Goal: Task Accomplishment & Management: Manage account settings

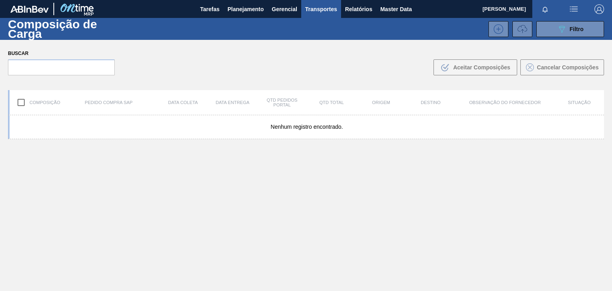
click at [556, 11] on img "button" at bounding box center [600, 9] width 10 height 10
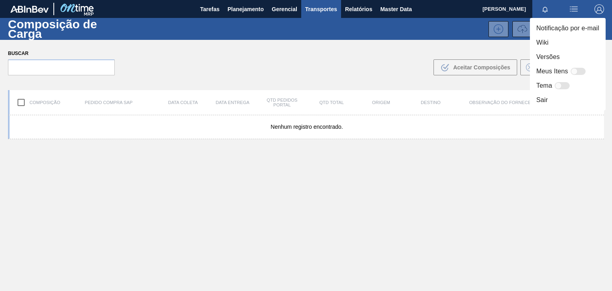
click at [283, 9] on div at bounding box center [306, 145] width 612 height 291
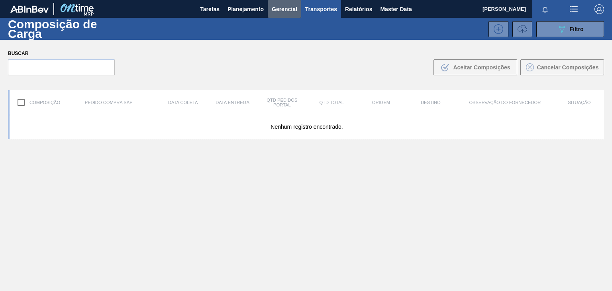
click at [283, 9] on span "Gerencial" at bounding box center [285, 9] width 26 height 10
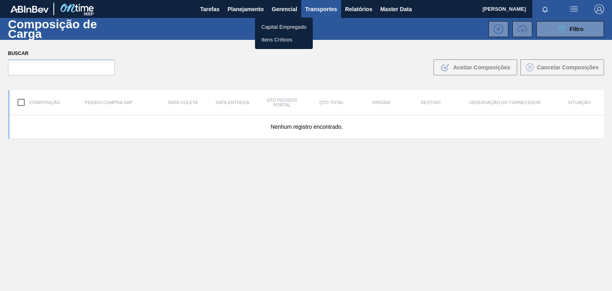
click at [506, 10] on div at bounding box center [306, 145] width 612 height 291
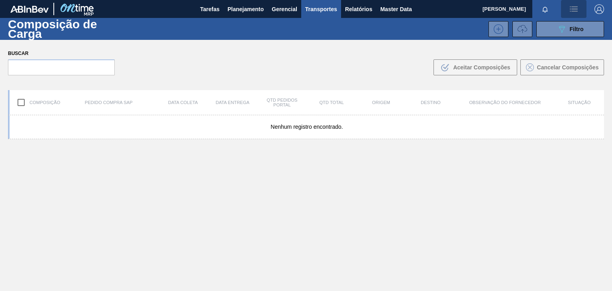
click at [556, 13] on img "button" at bounding box center [574, 9] width 10 height 10
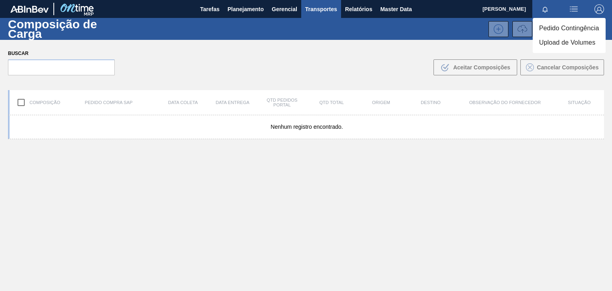
click at [47, 7] on div at bounding box center [306, 145] width 612 height 291
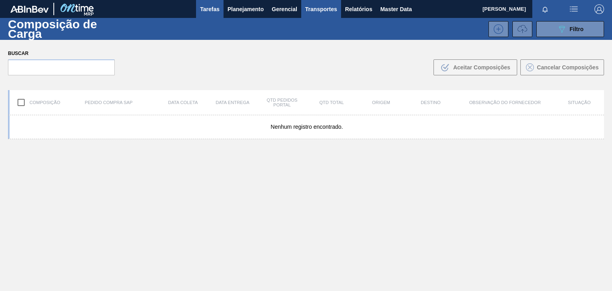
click at [214, 12] on span "Tarefas" at bounding box center [210, 9] width 20 height 10
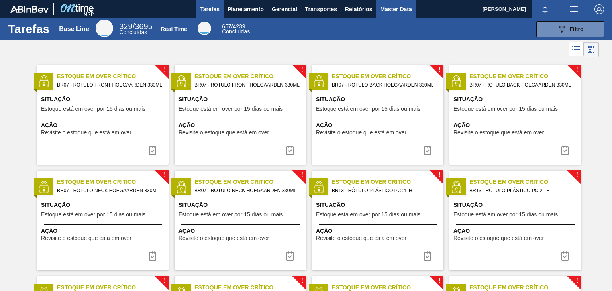
click at [384, 8] on span "Master Data" at bounding box center [395, 9] width 31 height 10
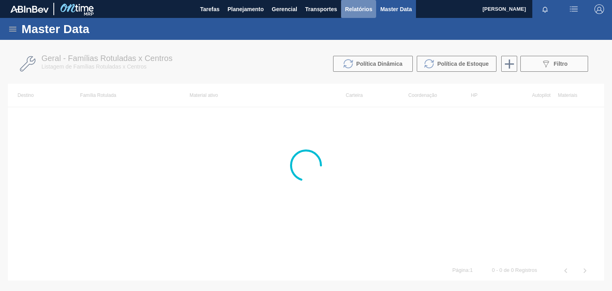
click at [345, 11] on span "Relatórios" at bounding box center [358, 9] width 27 height 10
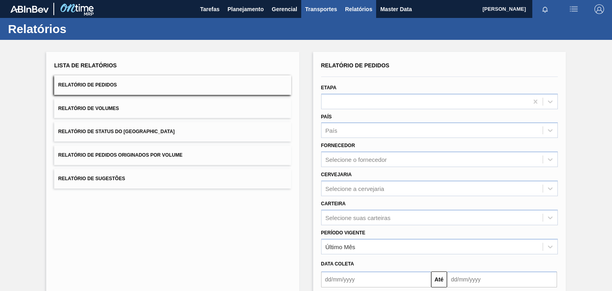
click at [316, 14] on button "Transportes" at bounding box center [321, 9] width 40 height 18
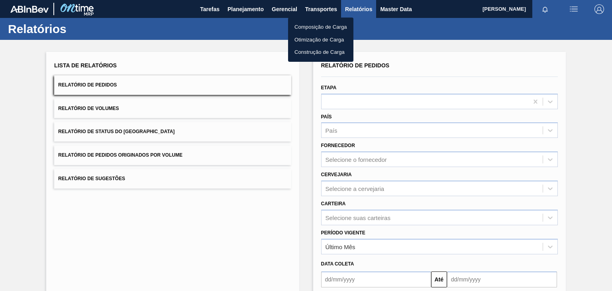
click at [278, 15] on div at bounding box center [306, 145] width 612 height 291
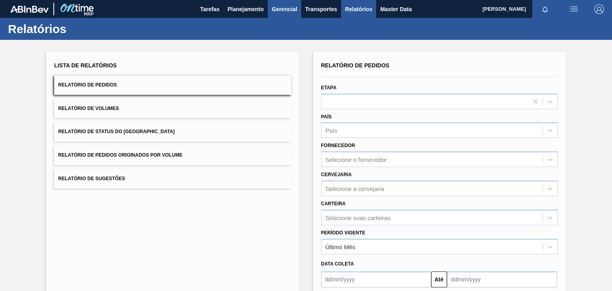
click at [283, 0] on body "Tarefas Planejamento Gerencial Transportes Relatórios Master Data Ruan Augusto …" at bounding box center [306, 0] width 612 height 0
click at [283, 8] on span "Gerencial" at bounding box center [285, 9] width 26 height 10
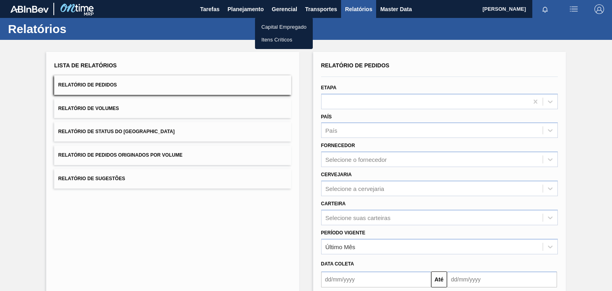
click at [556, 10] on div at bounding box center [306, 145] width 612 height 291
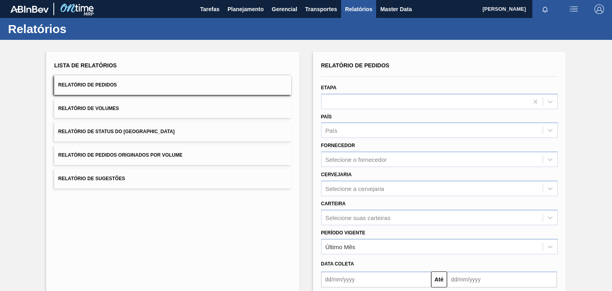
click at [556, 12] on img "button" at bounding box center [574, 9] width 10 height 10
click at [391, 10] on div at bounding box center [306, 145] width 612 height 291
click at [330, 6] on span "Transportes" at bounding box center [321, 9] width 32 height 10
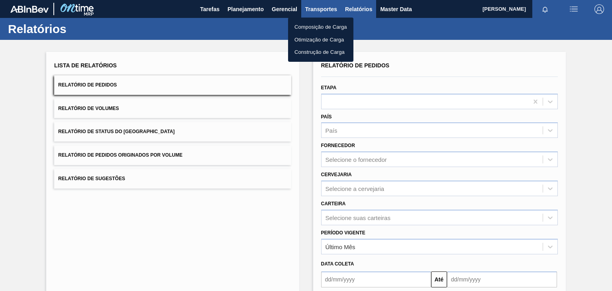
click at [285, 7] on div at bounding box center [306, 145] width 612 height 291
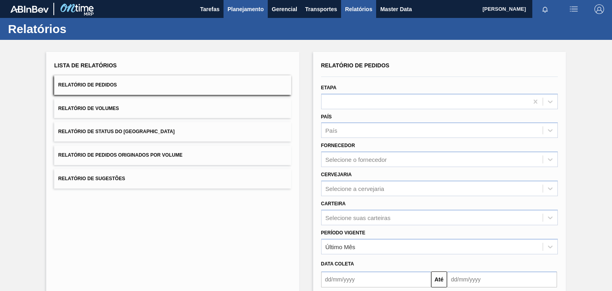
click at [264, 12] on button "Planejamento" at bounding box center [246, 9] width 44 height 18
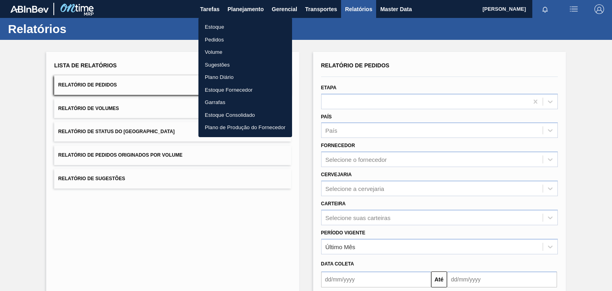
click at [299, 10] on div at bounding box center [306, 145] width 612 height 291
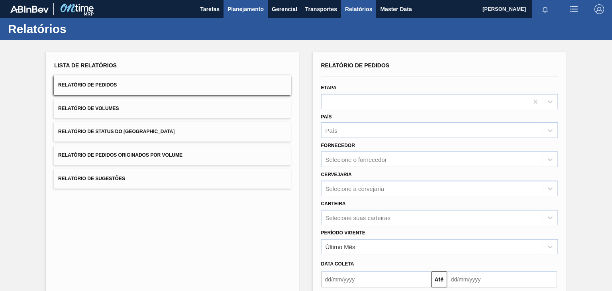
click at [224, 5] on button "Planejamento" at bounding box center [246, 9] width 44 height 18
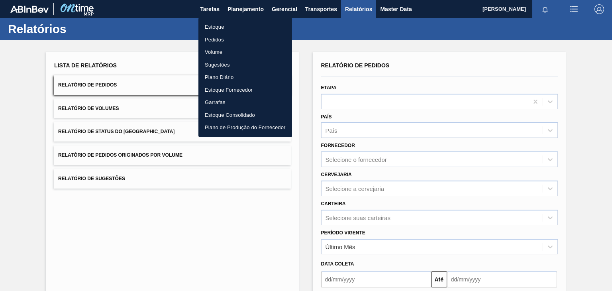
click at [210, 6] on div at bounding box center [306, 145] width 612 height 291
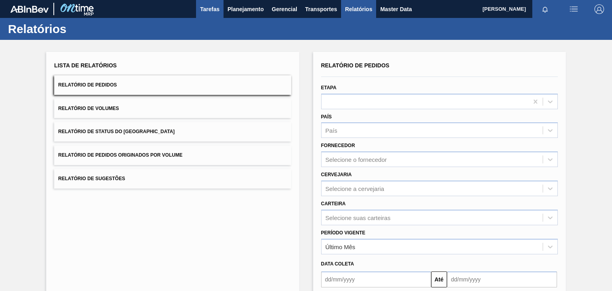
click at [215, 8] on span "Tarefas" at bounding box center [210, 9] width 20 height 10
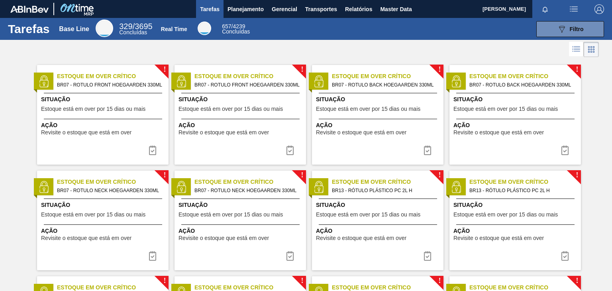
click at [39, 7] on img at bounding box center [29, 9] width 38 height 7
click at [556, 11] on span "button" at bounding box center [599, 9] width 19 height 10
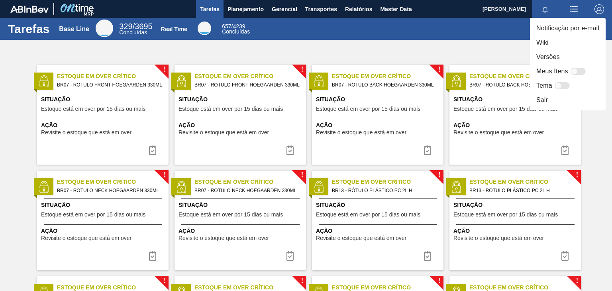
click at [392, 11] on div at bounding box center [306, 145] width 612 height 291
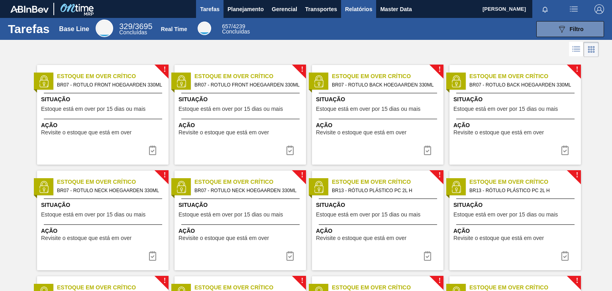
click at [373, 9] on button "Relatórios" at bounding box center [358, 9] width 35 height 18
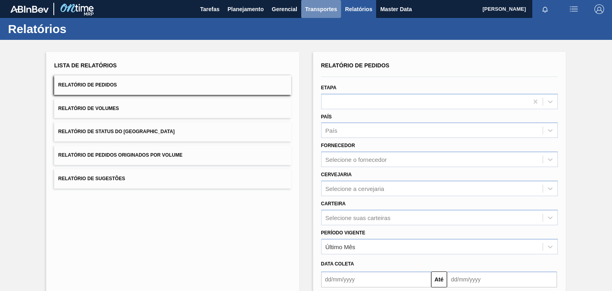
click at [330, 11] on span "Transportes" at bounding box center [321, 9] width 32 height 10
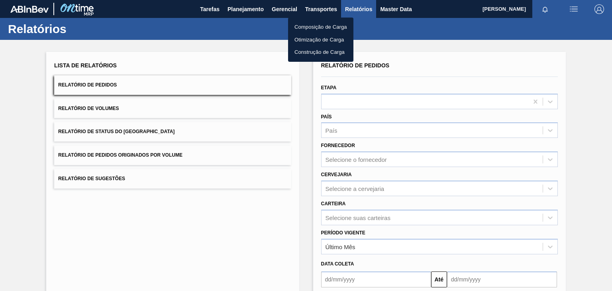
click at [286, 10] on div at bounding box center [306, 145] width 612 height 291
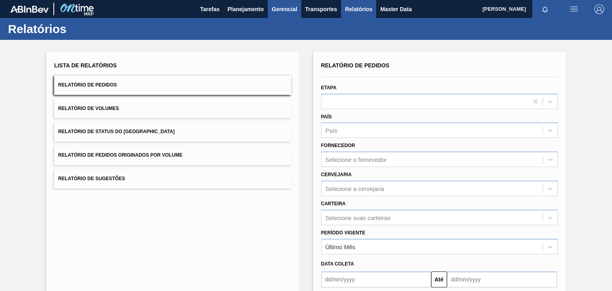
click at [287, 8] on span "Gerencial" at bounding box center [285, 9] width 26 height 10
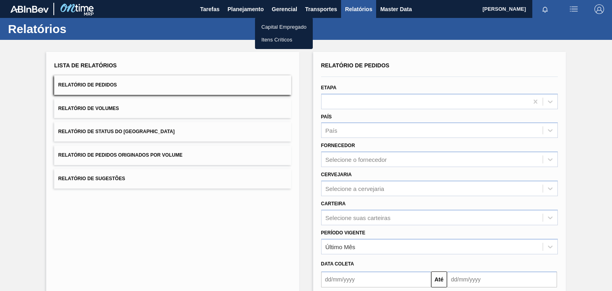
click at [283, 37] on li "Itens Críticos" at bounding box center [284, 39] width 58 height 13
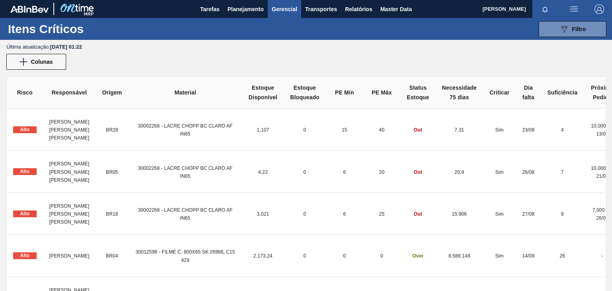
click at [294, 8] on span "Gerencial" at bounding box center [285, 9] width 26 height 10
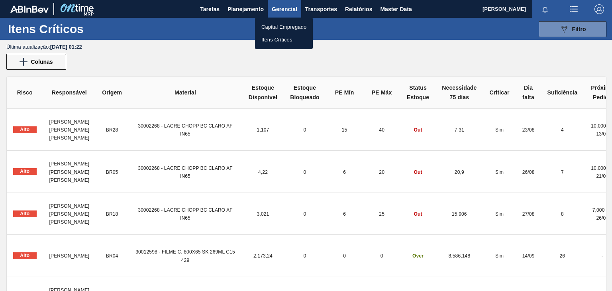
click at [292, 24] on li "Capital Empregado" at bounding box center [284, 27] width 58 height 13
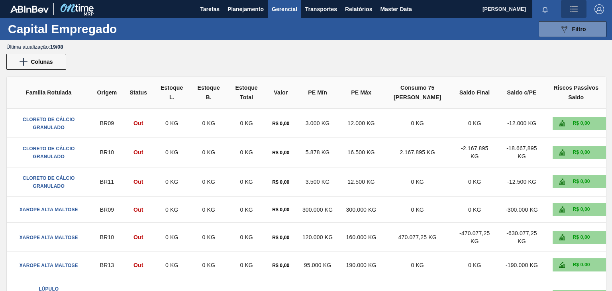
click at [556, 10] on span "button" at bounding box center [573, 9] width 19 height 10
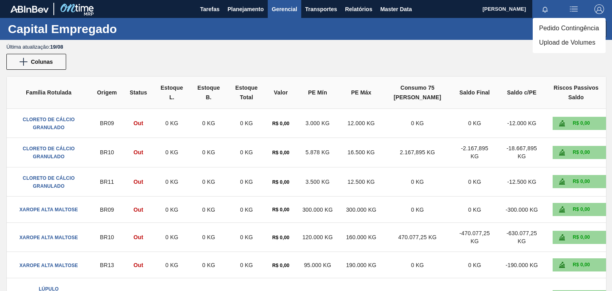
click at [544, 8] on div at bounding box center [306, 145] width 612 height 291
click at [544, 8] on icon "button" at bounding box center [545, 9] width 6 height 6
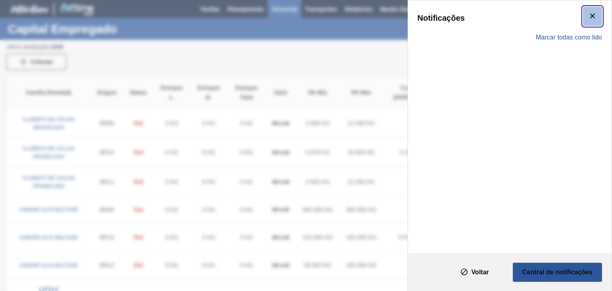
click at [556, 13] on icon "botão de ícone" at bounding box center [593, 16] width 10 height 10
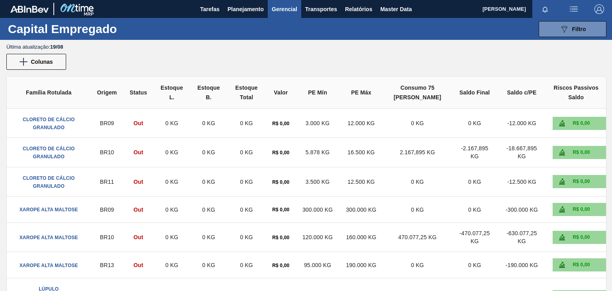
click at [63, 9] on img at bounding box center [76, 9] width 39 height 18
click at [233, 10] on span "Planejamento" at bounding box center [246, 9] width 36 height 10
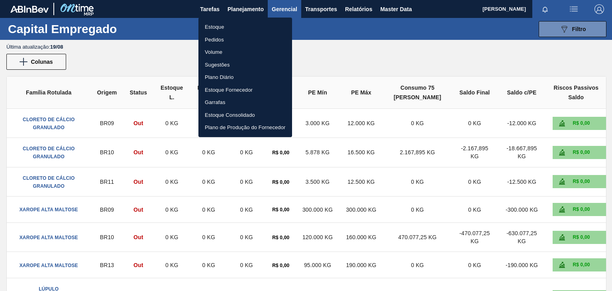
click at [236, 8] on div at bounding box center [306, 145] width 612 height 291
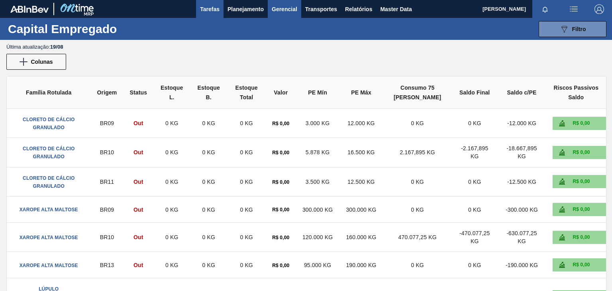
click at [215, 9] on span "Tarefas" at bounding box center [210, 9] width 20 height 10
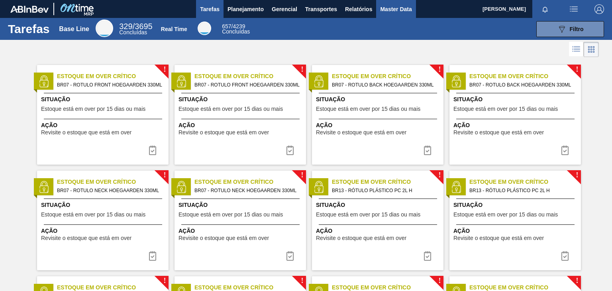
click at [386, 15] on button "Master Data" at bounding box center [395, 9] width 39 height 18
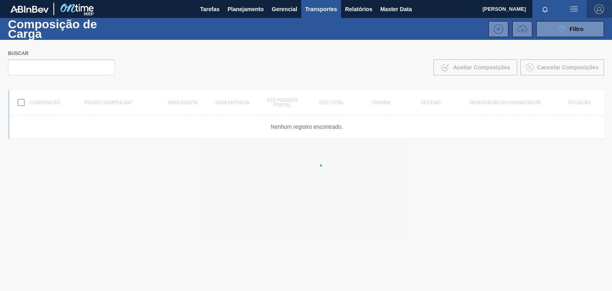
click at [602, 11] on img "button" at bounding box center [600, 9] width 10 height 10
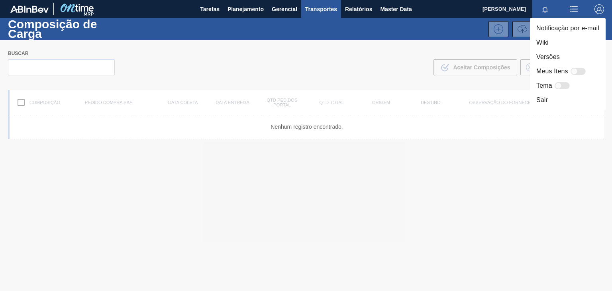
click at [529, 14] on div at bounding box center [306, 145] width 612 height 291
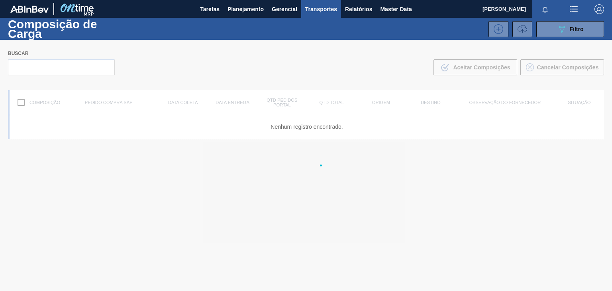
click at [521, 13] on div "Notificação por e-mail Wiki Versões Meus Itens Tema Sair" at bounding box center [306, 145] width 612 height 291
click at [520, 11] on span "[PERSON_NAME]" at bounding box center [504, 9] width 43 height 18
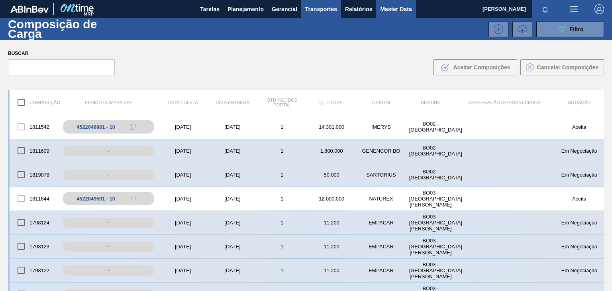
click at [393, 6] on span "Master Data" at bounding box center [395, 9] width 31 height 10
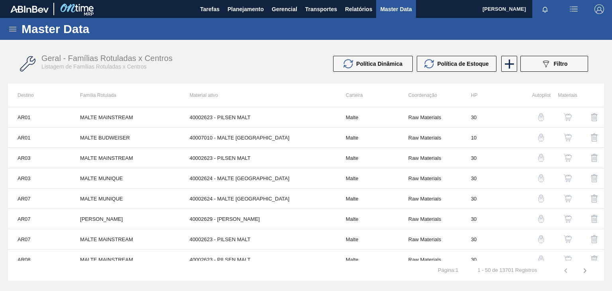
click at [19, 27] on div "Master Data" at bounding box center [306, 29] width 612 height 22
click at [341, 5] on button "Relatórios" at bounding box center [358, 9] width 35 height 18
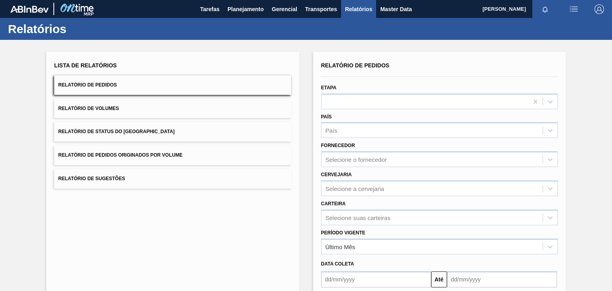
click at [156, 108] on button "Relatório de Volumes" at bounding box center [172, 109] width 237 height 20
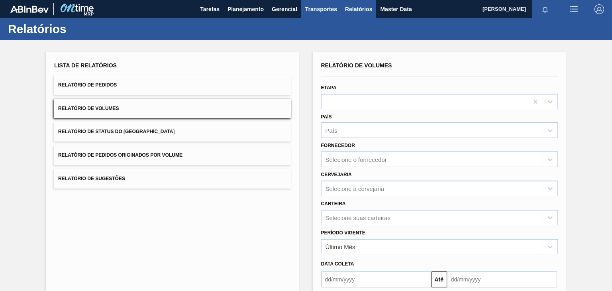
click at [320, 3] on button "Transportes" at bounding box center [321, 9] width 40 height 18
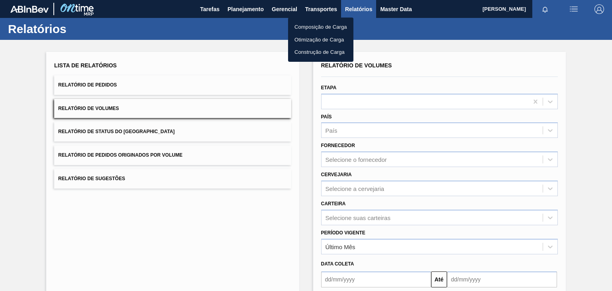
click at [286, 8] on div at bounding box center [306, 145] width 612 height 291
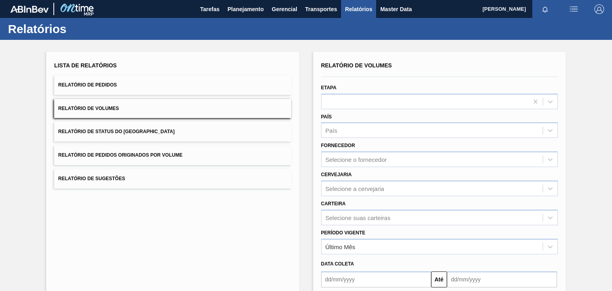
click at [286, 0] on body "Tarefas Planejamento Gerencial Transportes Relatórios Master Data [PERSON_NAME]…" at bounding box center [306, 0] width 612 height 0
click at [286, 8] on span "Gerencial" at bounding box center [285, 9] width 26 height 10
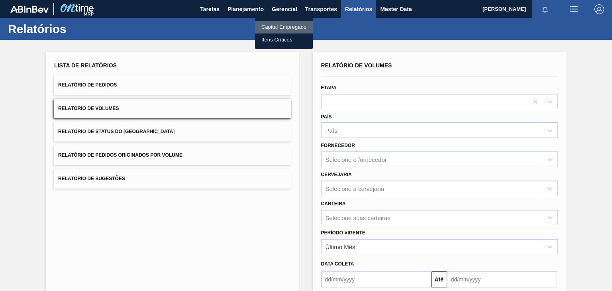
click at [287, 29] on li "Capital Empregado" at bounding box center [284, 27] width 58 height 13
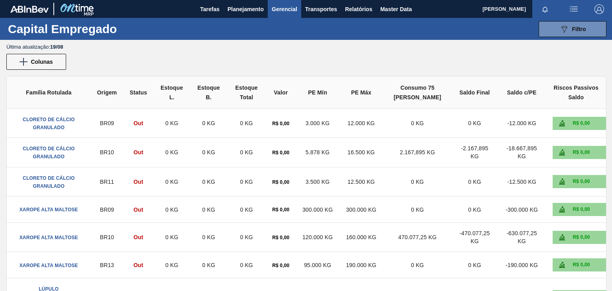
click at [571, 45] on div "Última atualização : 19/08" at bounding box center [309, 47] width 606 height 6
click at [572, 31] on span "Filtro" at bounding box center [579, 29] width 14 height 6
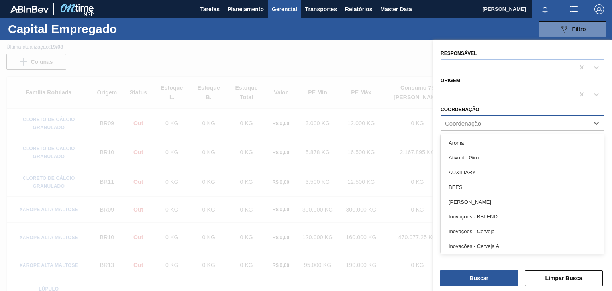
click at [513, 118] on div "Coordenação" at bounding box center [515, 124] width 148 height 12
click at [517, 74] on div at bounding box center [522, 67] width 163 height 16
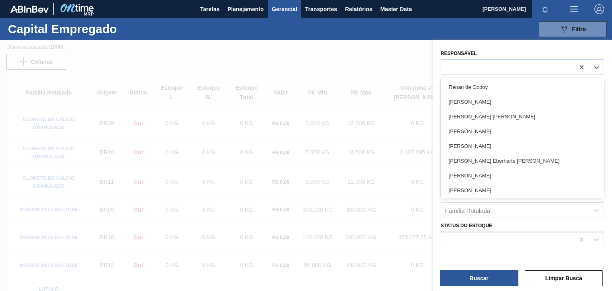
click at [318, 55] on div at bounding box center [306, 185] width 612 height 291
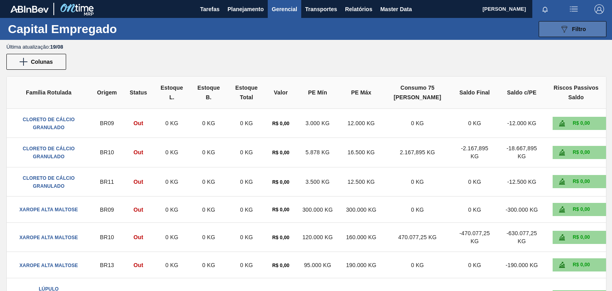
click at [590, 29] on button "089F7B8B-B2A5-4AFE-B5C0-19BA573D28AC Filtro" at bounding box center [573, 29] width 68 height 16
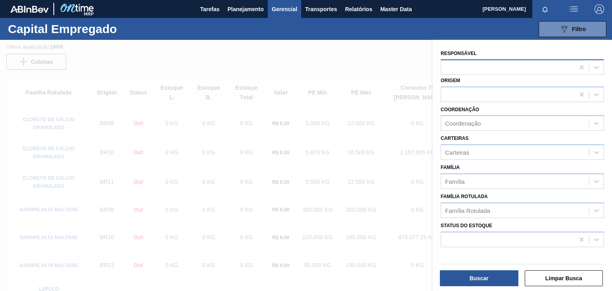
click at [520, 73] on div at bounding box center [522, 67] width 163 height 16
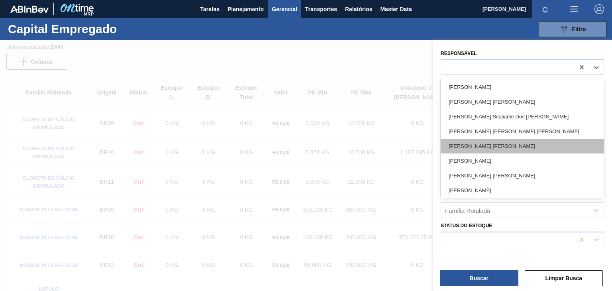
scroll to position [359, 0]
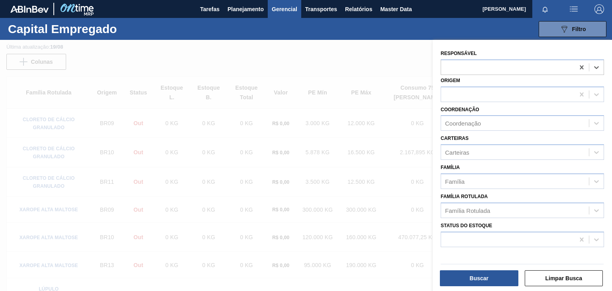
click at [298, 48] on div at bounding box center [306, 185] width 612 height 291
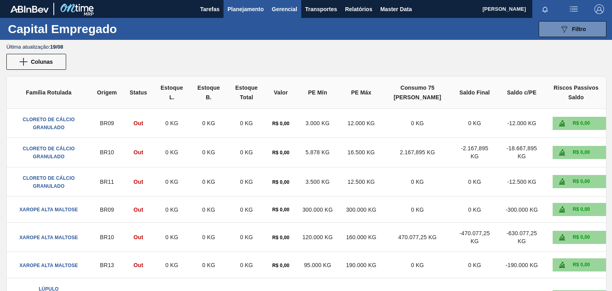
click at [249, 4] on span "Planejamento" at bounding box center [246, 9] width 36 height 10
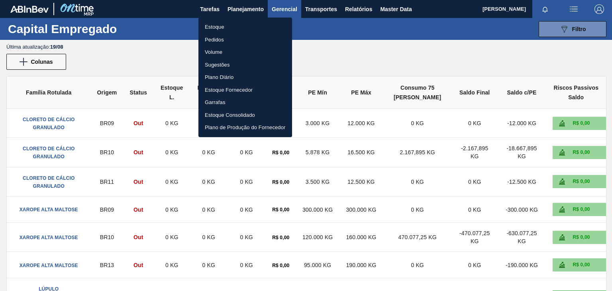
click at [215, 8] on div at bounding box center [306, 145] width 612 height 291
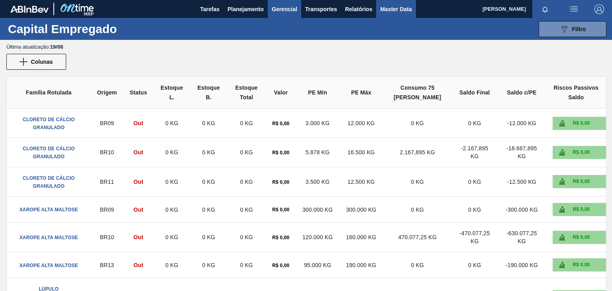
click at [379, 8] on button "Master Data" at bounding box center [395, 9] width 39 height 18
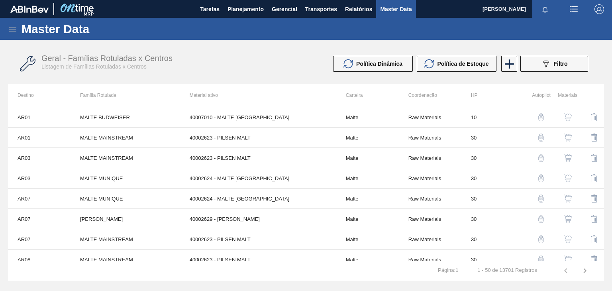
click at [18, 32] on div "Master Data" at bounding box center [306, 29] width 612 height 22
click at [14, 30] on icon at bounding box center [13, 29] width 10 height 10
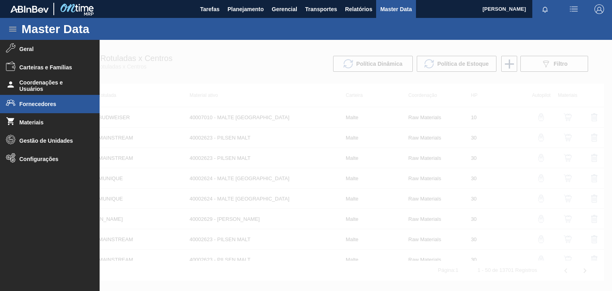
click at [28, 100] on li "Fornecedores" at bounding box center [50, 104] width 100 height 18
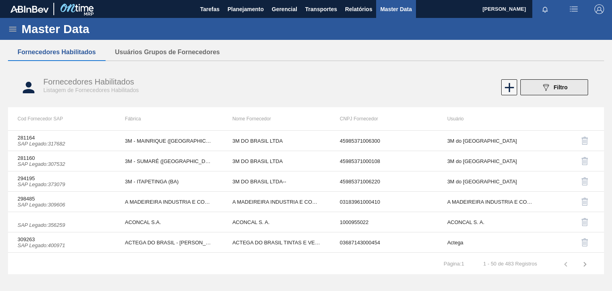
click at [552, 87] on div "089F7B8B-B2A5-4AFE-B5C0-19BA573D28AC Filtro" at bounding box center [554, 87] width 27 height 10
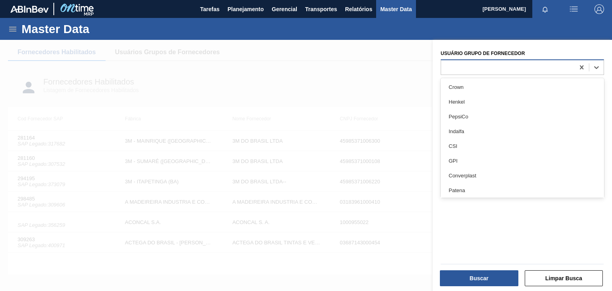
click at [523, 65] on div at bounding box center [507, 67] width 133 height 12
click at [438, 67] on div "Usuário Grupo de Fornecedor option Crown focused, 1 of 101. 101 results availab…" at bounding box center [523, 61] width 170 height 27
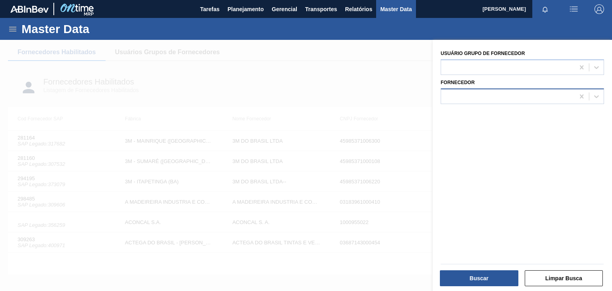
click at [459, 101] on div at bounding box center [522, 96] width 163 height 16
click at [535, 95] on div at bounding box center [507, 96] width 133 height 12
paste input "56.992.951/0021-92"
type input "56992951002192"
click at [563, 98] on div "56992951002192" at bounding box center [507, 96] width 133 height 12
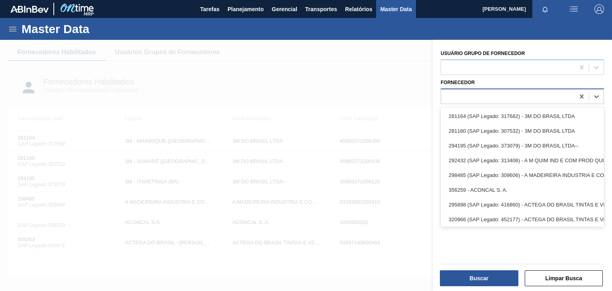
click at [561, 98] on div at bounding box center [507, 96] width 133 height 12
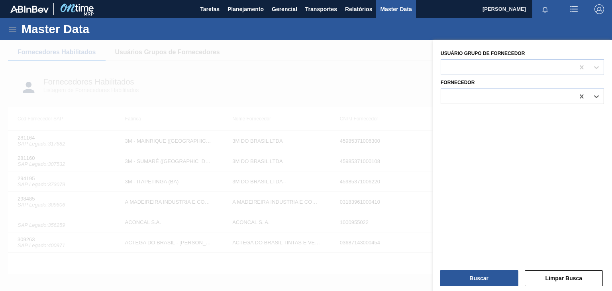
paste input "390402"
type input "390402"
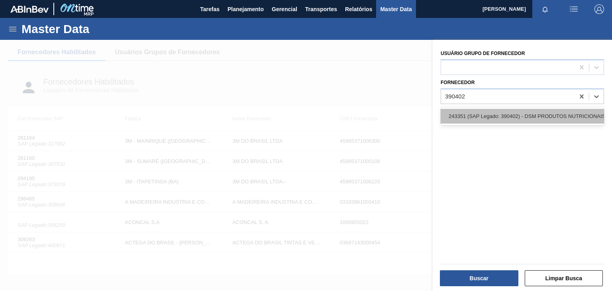
click at [489, 114] on div "243351 (SAP Legado: 390402) - DSM PRODUTOS NUTRICIONAIS BRASIL S" at bounding box center [522, 116] width 163 height 15
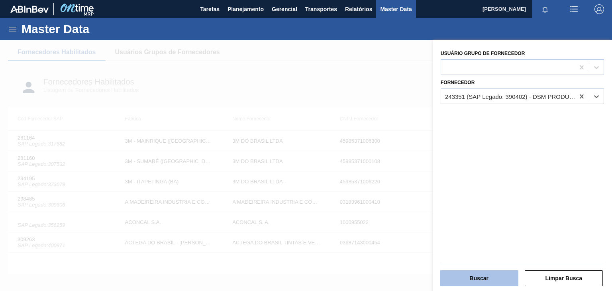
click at [489, 277] on button "Buscar" at bounding box center [479, 278] width 79 height 16
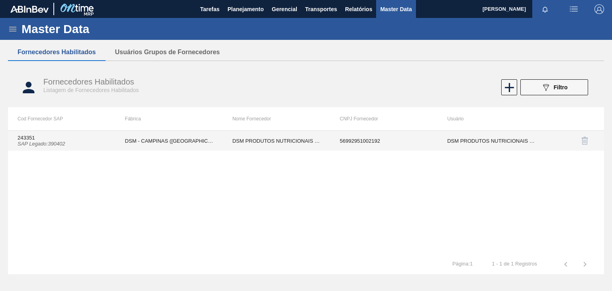
click at [453, 141] on td "DSM PRODUTOS NUTRICIONAIS BRASIL SA" at bounding box center [492, 141] width 108 height 20
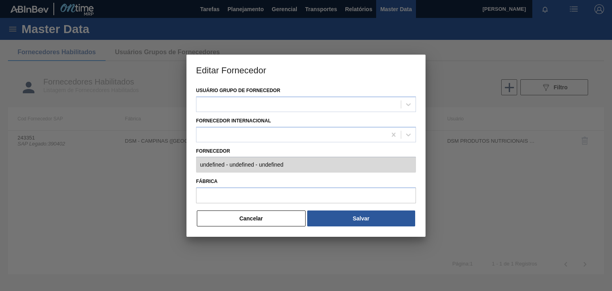
type input "243351 (SAP Legado: 390402) - DSM PRODUTOS NUTRICIONAIS BRASIL S - 569929510021…"
type input "DSM - CAMPINAS ([GEOGRAPHIC_DATA])"
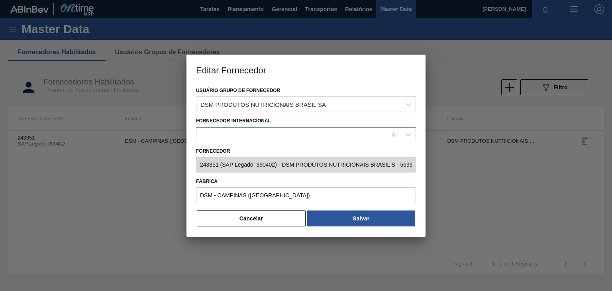
click at [218, 131] on div at bounding box center [291, 135] width 190 height 12
click at [124, 175] on div at bounding box center [306, 145] width 612 height 291
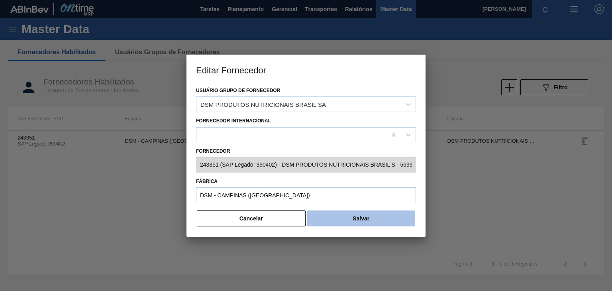
click at [343, 215] on button "Salvar" at bounding box center [361, 218] width 108 height 16
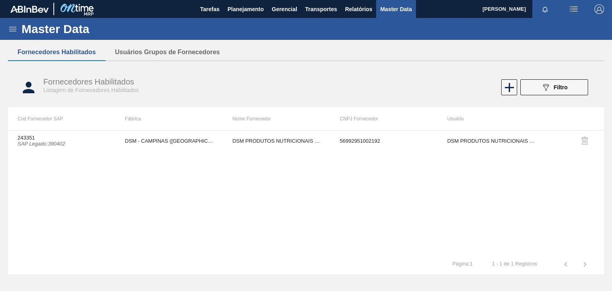
click at [126, 43] on div "Master Data Geral Carteiras e Famílias Coordenações e Usuários Fornecedores Mat…" at bounding box center [306, 149] width 612 height 263
click at [129, 55] on button "Usuários Grupos de Fornecedores" at bounding box center [168, 52] width 124 height 17
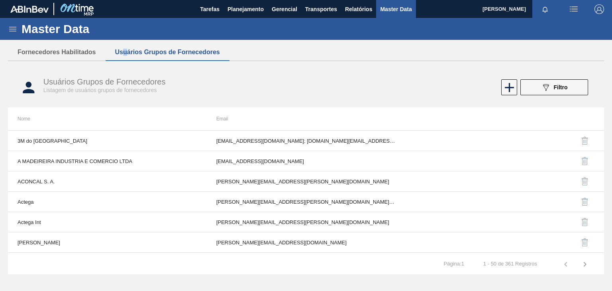
click at [134, 49] on button "Usuários Grupos de Fornecedores" at bounding box center [168, 52] width 124 height 17
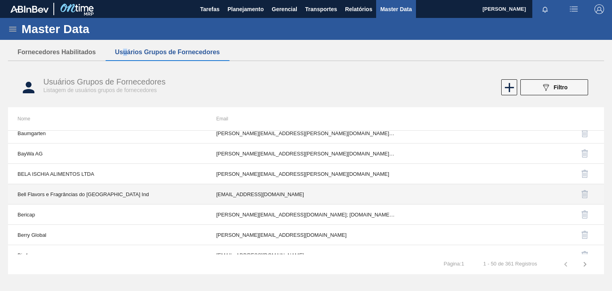
scroll to position [888, 0]
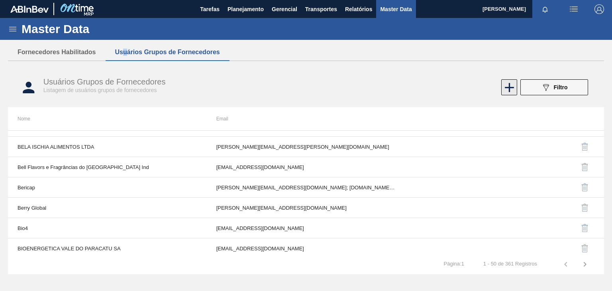
click at [505, 90] on icon at bounding box center [510, 88] width 16 height 16
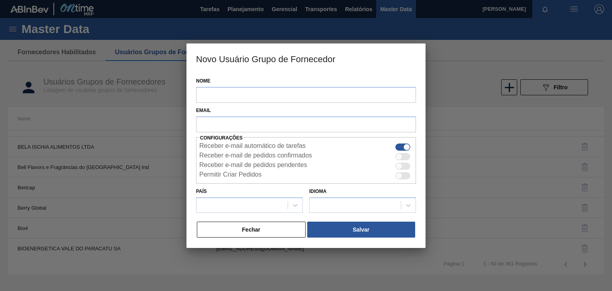
click at [459, 86] on div at bounding box center [306, 145] width 612 height 291
click at [416, 53] on h3 "Novo Usuário Grupo de Fornecedor" at bounding box center [305, 58] width 239 height 30
click at [255, 225] on button "Fechar" at bounding box center [251, 230] width 109 height 16
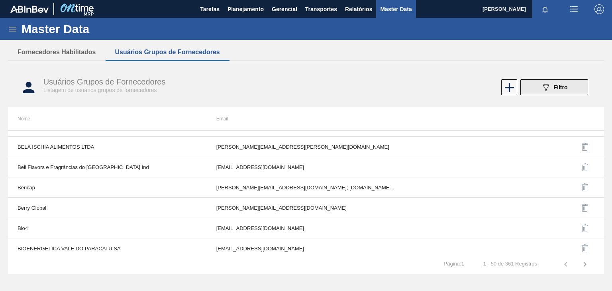
click at [569, 94] on button "089F7B8B-B2A5-4AFE-B5C0-19BA573D28AC Filtro" at bounding box center [554, 87] width 68 height 16
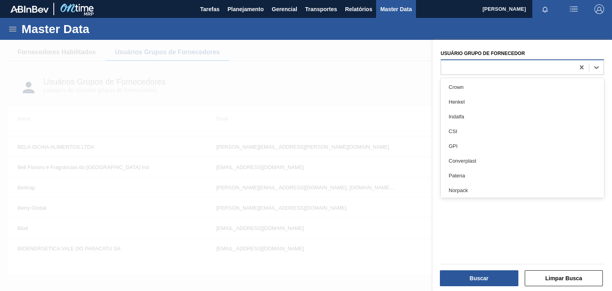
click at [498, 65] on div at bounding box center [507, 67] width 133 height 12
paste Fornecedor "[EMAIL_ADDRESS][PERSON_NAME][DOMAIN_NAME]"
type Fornecedor "[EMAIL_ADDRESS][PERSON_NAME][DOMAIN_NAME]"
click at [583, 69] on icon at bounding box center [582, 67] width 8 height 8
drag, startPoint x: 595, startPoint y: 75, endPoint x: 595, endPoint y: 70, distance: 5.2
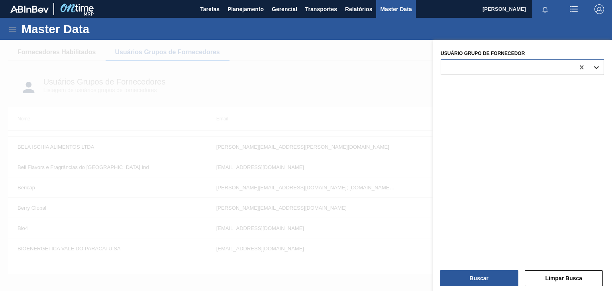
click at [595, 75] on div "Usuário Grupo de Fornecedor Select is focused ,type to refine list, press Down …" at bounding box center [522, 166] width 179 height 253
click at [598, 61] on div at bounding box center [596, 67] width 14 height 14
click at [369, 72] on div at bounding box center [306, 185] width 612 height 291
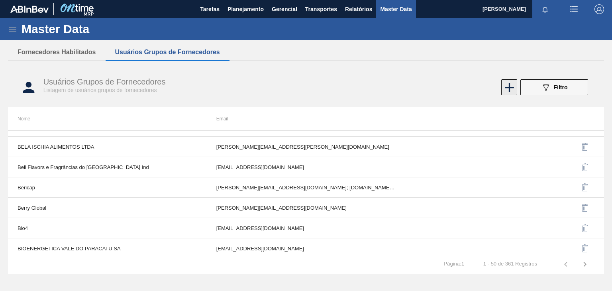
click at [506, 92] on icon at bounding box center [510, 88] width 16 height 16
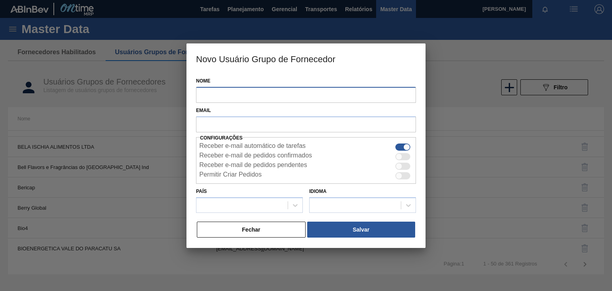
click at [312, 93] on input "Nome" at bounding box center [306, 95] width 220 height 16
type input "Diego"
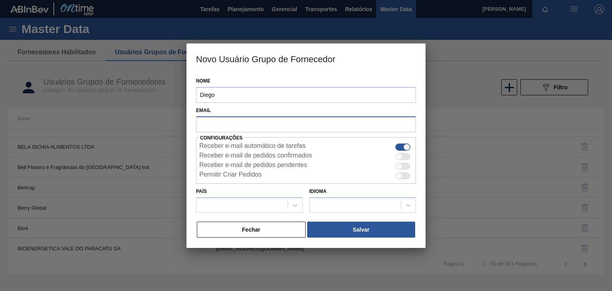
click at [229, 118] on input "text" at bounding box center [306, 123] width 220 height 15
paste input "[EMAIL_ADDRESS][PERSON_NAME][DOMAIN_NAME]"
type input "[EMAIL_ADDRESS][PERSON_NAME][DOMAIN_NAME]"
click at [406, 178] on div "Permitir Criar Pedidos" at bounding box center [305, 176] width 213 height 10
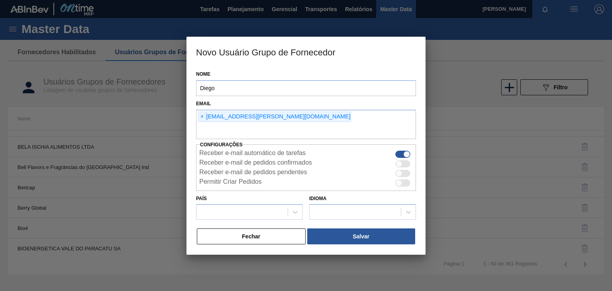
click at [405, 173] on div at bounding box center [402, 173] width 15 height 7
checkbox input "true"
click at [405, 163] on div at bounding box center [402, 163] width 15 height 7
checkbox input "true"
click at [401, 184] on div at bounding box center [399, 182] width 7 height 7
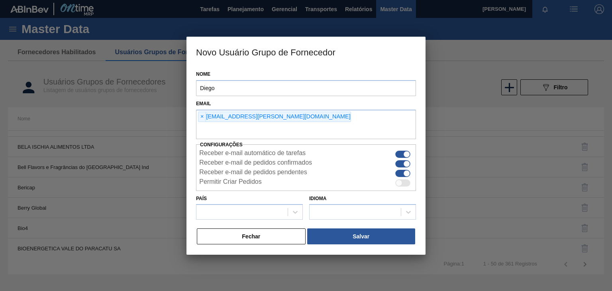
checkbox input "true"
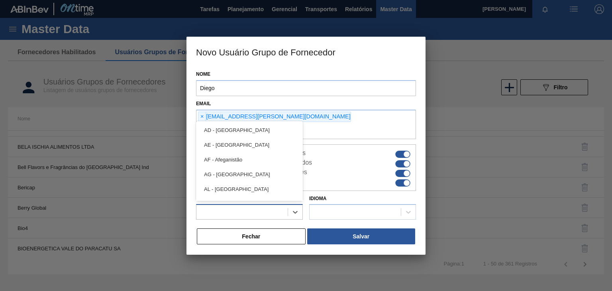
click at [265, 205] on div at bounding box center [249, 212] width 107 height 16
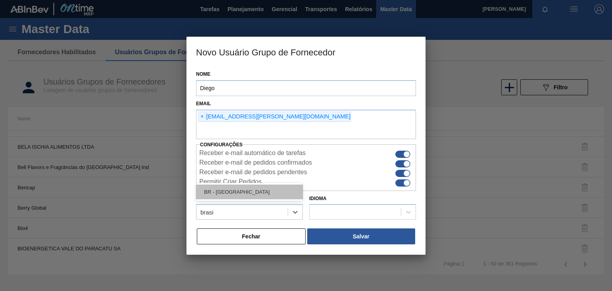
type input "[GEOGRAPHIC_DATA]"
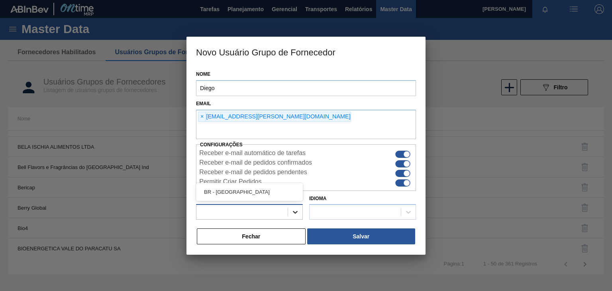
click at [297, 212] on icon at bounding box center [295, 212] width 8 height 8
click at [288, 214] on span at bounding box center [288, 212] width 0 height 8
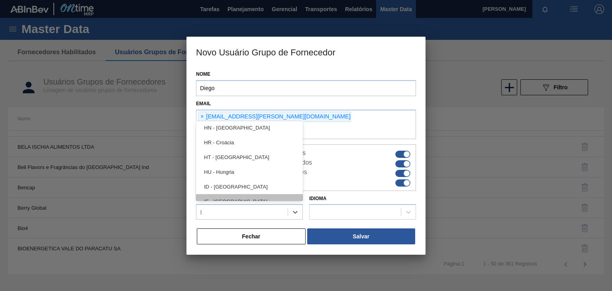
scroll to position [499, 0]
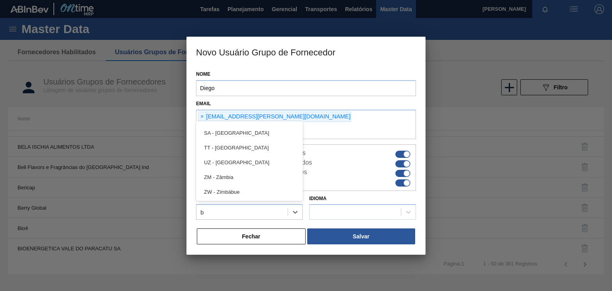
type input "br"
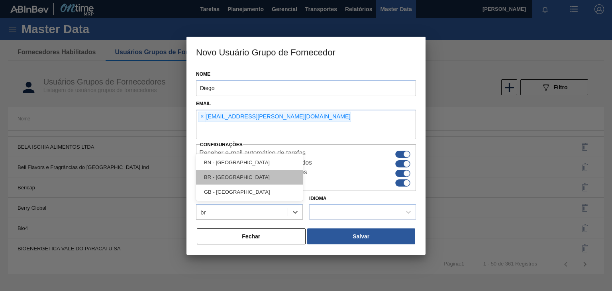
click at [253, 182] on div "BR - [GEOGRAPHIC_DATA]" at bounding box center [249, 177] width 107 height 15
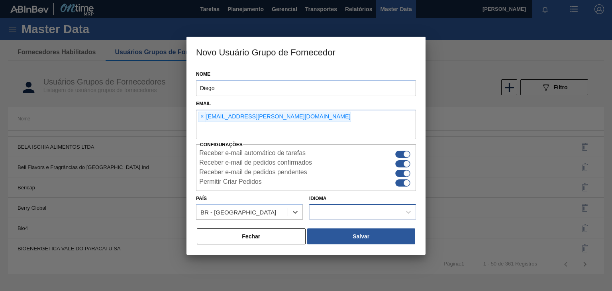
click at [321, 213] on div at bounding box center [355, 212] width 91 height 12
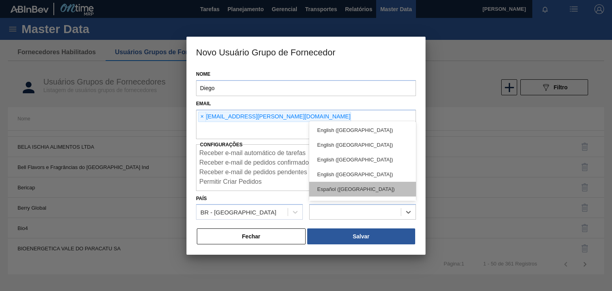
scroll to position [27, 0]
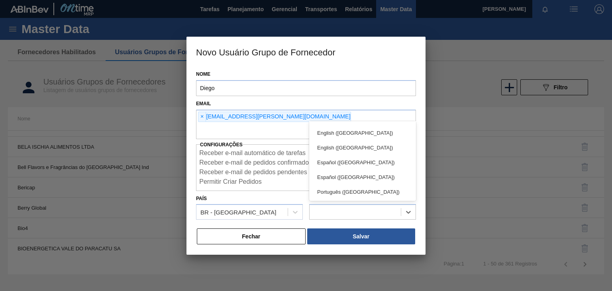
click at [344, 192] on div "Português ([GEOGRAPHIC_DATA])" at bounding box center [362, 192] width 107 height 15
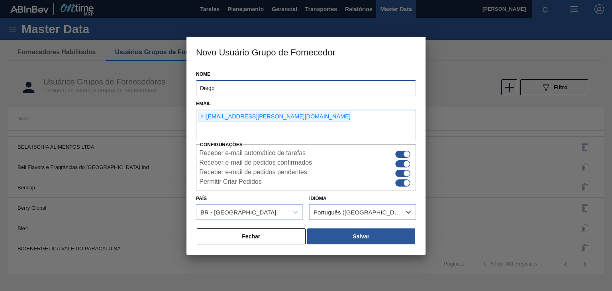
click at [257, 92] on input "Diego" at bounding box center [306, 88] width 220 height 16
type input "D"
click at [295, 95] on input "Nome" at bounding box center [306, 88] width 220 height 16
type input "Natali"
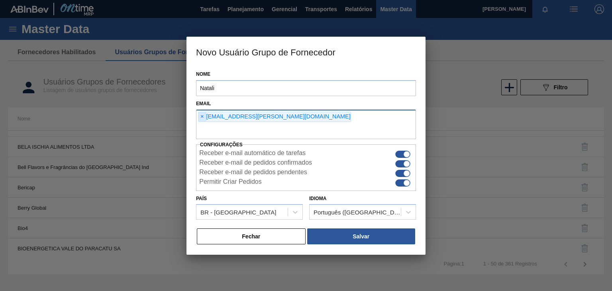
click at [205, 116] on span "×" at bounding box center [202, 117] width 8 height 10
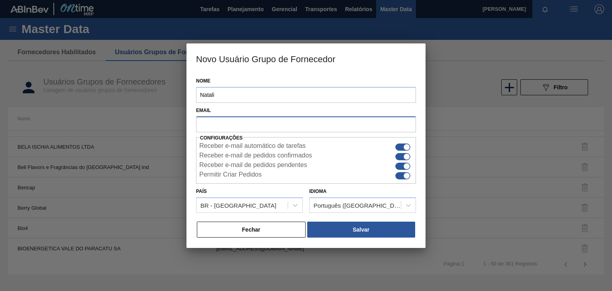
click at [206, 122] on input "text" at bounding box center [306, 123] width 220 height 15
drag, startPoint x: 237, startPoint y: 123, endPoint x: 194, endPoint y: 127, distance: 43.2
click at [194, 127] on div "Email natali.violandi@" at bounding box center [306, 118] width 226 height 27
type input "@"
click at [245, 126] on input "@" at bounding box center [306, 123] width 220 height 15
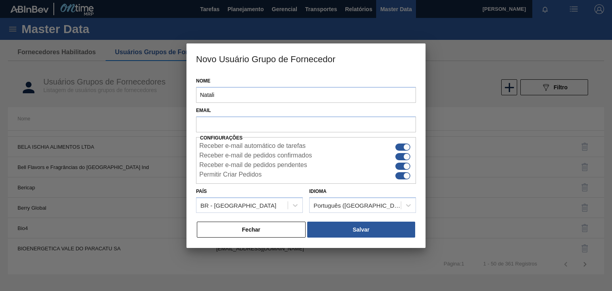
paste input "[EMAIL_ADDRESS][PERSON_NAME][DOMAIN_NAME]"
drag, startPoint x: 237, startPoint y: 123, endPoint x: 187, endPoint y: 126, distance: 50.3
click at [187, 126] on div "Nome Natali Email [EMAIL_ADDRESS][PERSON_NAME][DOMAIN_NAME] Configurações Receb…" at bounding box center [305, 160] width 239 height 175
paste input "natali.violandi"
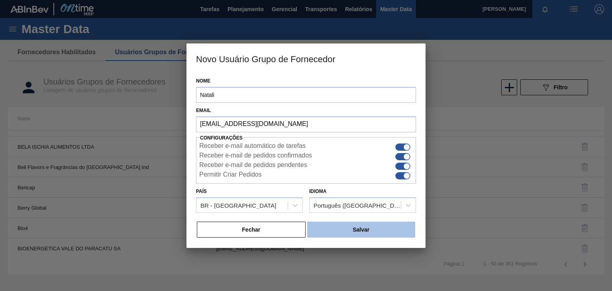
type input "[EMAIL_ADDRESS][DOMAIN_NAME]"
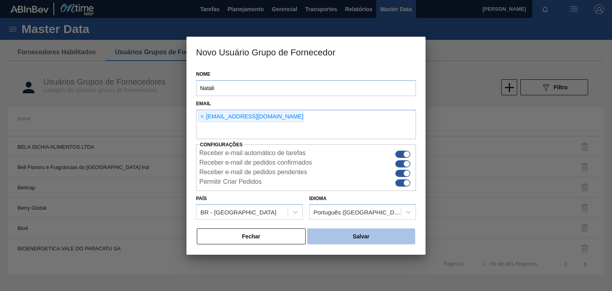
click at [395, 231] on button "Salvar" at bounding box center [361, 236] width 108 height 16
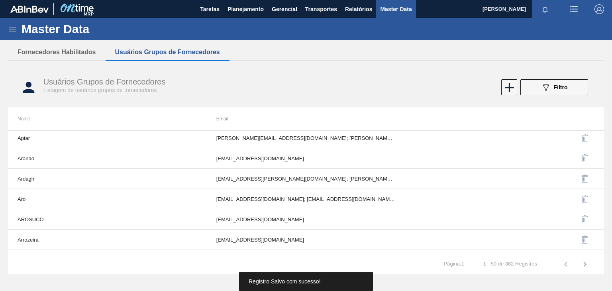
scroll to position [251, 0]
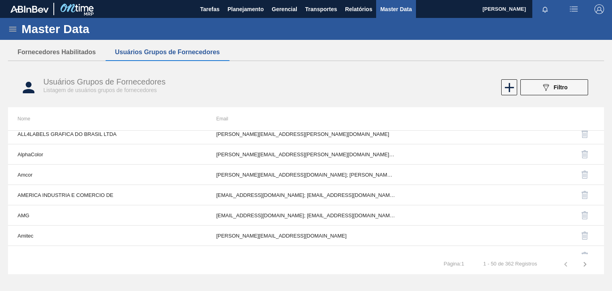
click at [557, 87] on span "Filtro" at bounding box center [561, 87] width 14 height 6
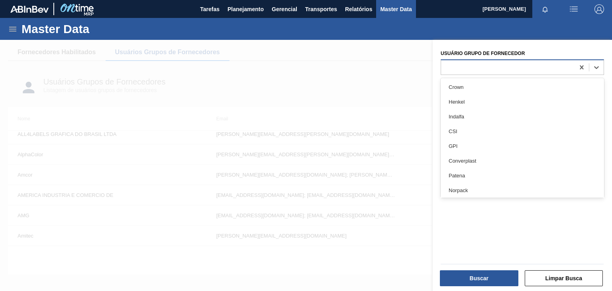
click at [485, 70] on div at bounding box center [507, 67] width 133 height 12
paste Fornecedor "natali.violandi"
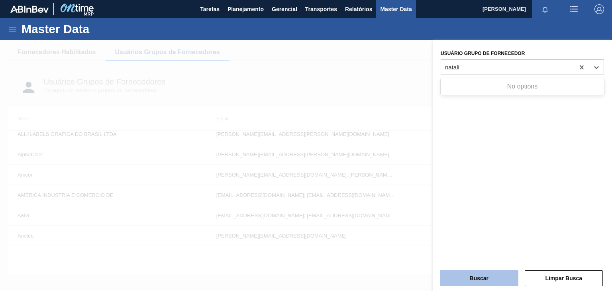
type Fornecedor "natali"
click at [499, 277] on button "Buscar" at bounding box center [479, 278] width 79 height 16
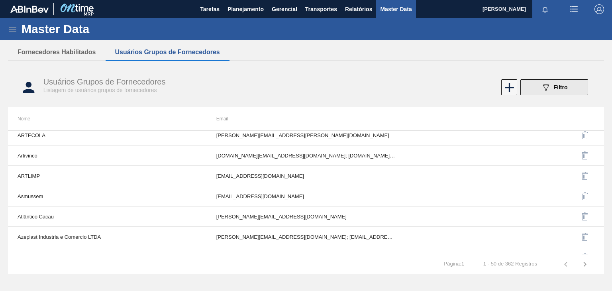
scroll to position [598, 0]
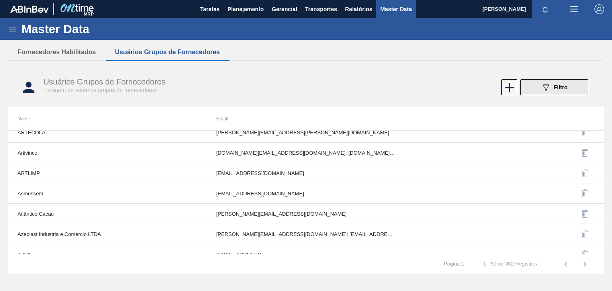
click at [536, 89] on button "089F7B8B-B2A5-4AFE-B5C0-19BA573D28AC Filtro" at bounding box center [554, 87] width 68 height 16
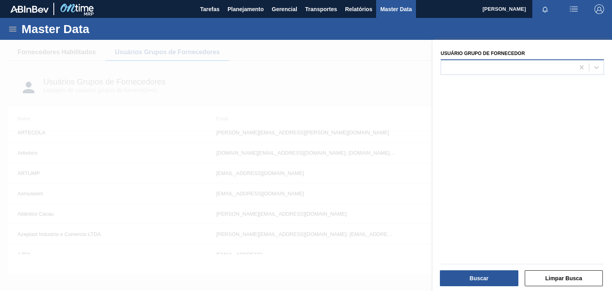
click at [516, 73] on div at bounding box center [507, 67] width 133 height 12
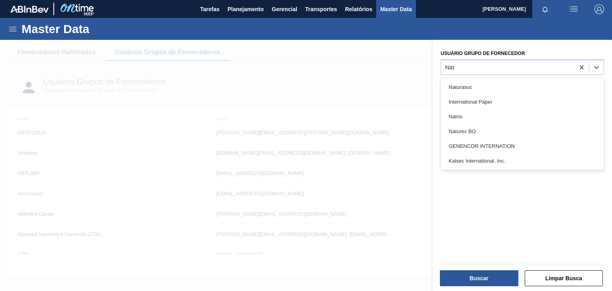
type Fornecedor "Nat"
click at [298, 84] on div at bounding box center [306, 185] width 612 height 291
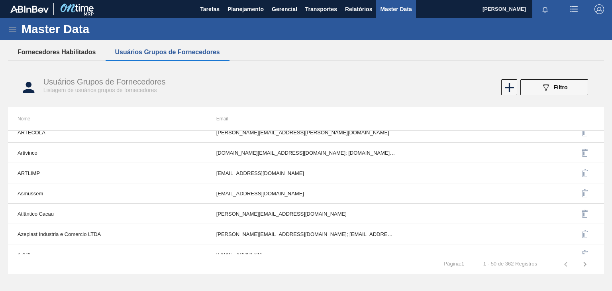
click at [78, 55] on button "Fornecedores Habilitados" at bounding box center [57, 52] width 98 height 17
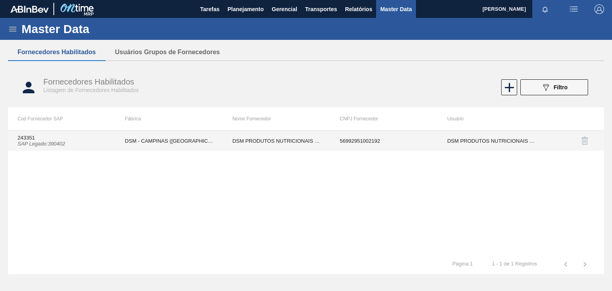
click at [156, 141] on td "DSM - CAMPINAS ([GEOGRAPHIC_DATA])" at bounding box center [170, 141] width 108 height 20
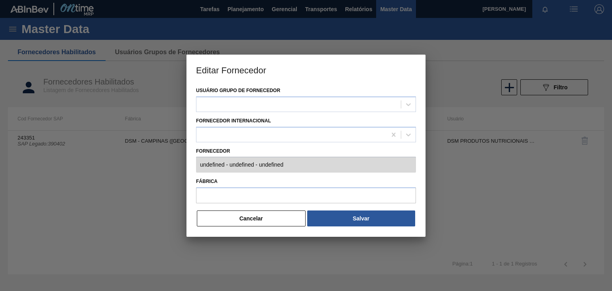
type input "243351 (SAP Legado: 390402) - DSM PRODUTOS NUTRICIONAIS BRASIL S - 569929510021…"
type input "DSM - CAMPINAS ([GEOGRAPHIC_DATA])"
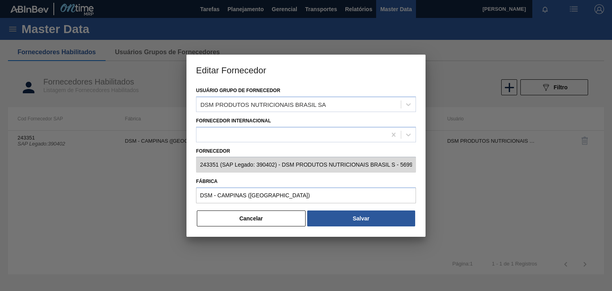
click at [112, 177] on div at bounding box center [306, 145] width 612 height 291
drag, startPoint x: 110, startPoint y: 121, endPoint x: 130, endPoint y: 101, distance: 27.6
click at [111, 121] on div at bounding box center [306, 145] width 612 height 291
click at [147, 70] on div at bounding box center [306, 145] width 612 height 291
click at [279, 220] on button "Cancelar" at bounding box center [251, 218] width 109 height 16
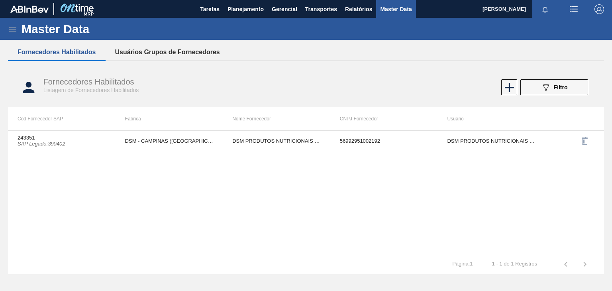
click at [169, 52] on button "Usuários Grupos de Fornecedores" at bounding box center [168, 52] width 124 height 17
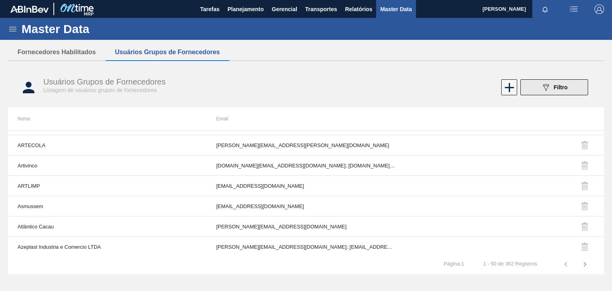
scroll to position [490, 0]
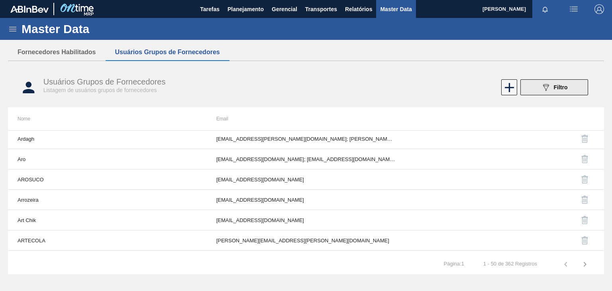
click at [545, 90] on icon at bounding box center [546, 87] width 6 height 7
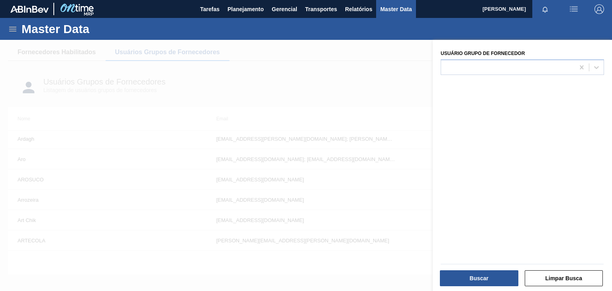
click at [409, 146] on div at bounding box center [306, 185] width 612 height 291
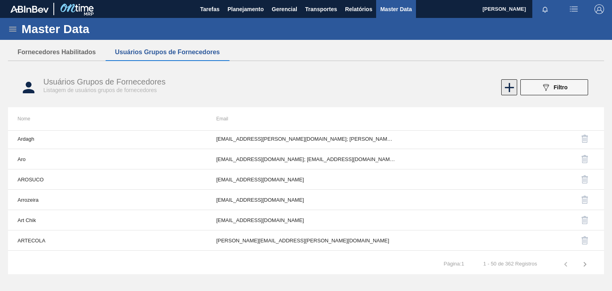
click at [502, 88] on icon at bounding box center [510, 88] width 16 height 16
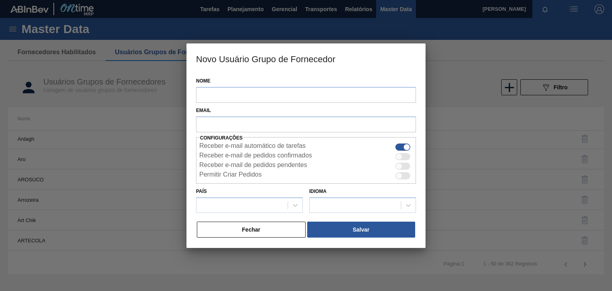
click at [406, 158] on div at bounding box center [402, 156] width 15 height 7
checkbox input "true"
click at [400, 165] on div at bounding box center [399, 166] width 7 height 7
checkbox input "true"
click at [402, 178] on div at bounding box center [402, 175] width 15 height 7
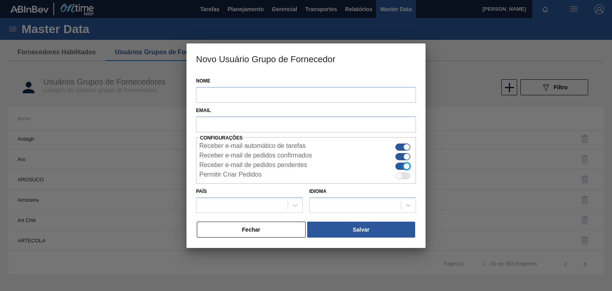
checkbox input "true"
click at [260, 94] on input "Nome" at bounding box center [306, 95] width 220 height 16
type input "Natali"
click at [255, 126] on input "text" at bounding box center [306, 123] width 220 height 15
paste input "natali.violandi"
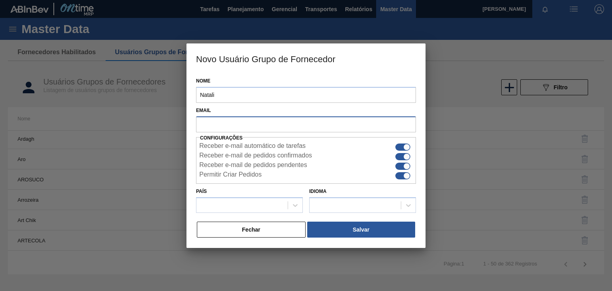
type input "natali.violandi"
drag, startPoint x: 261, startPoint y: 125, endPoint x: 151, endPoint y: 128, distance: 110.0
click at [151, 128] on div "Novo Usuário Grupo de Fornecedor Nome Natali Email natali.violandi Configuraçõe…" at bounding box center [306, 145] width 612 height 291
paste input "[EMAIL_ADDRESS][PERSON_NAME][DOMAIN_NAME]"
click at [237, 124] on input "[EMAIL_ADDRESS][PERSON_NAME][DOMAIN_NAME]" at bounding box center [306, 123] width 220 height 15
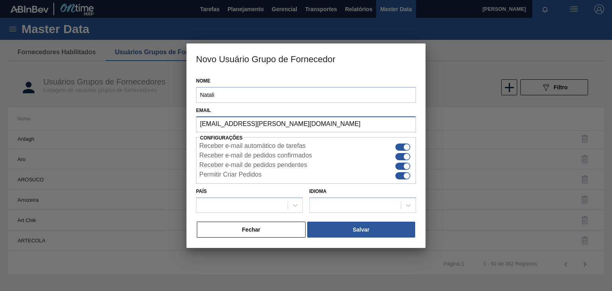
click at [237, 124] on input "[EMAIL_ADDRESS][PERSON_NAME][DOMAIN_NAME]" at bounding box center [306, 123] width 220 height 15
click at [233, 125] on input "[EMAIL_ADDRESS][PERSON_NAME][DOMAIN_NAME]" at bounding box center [306, 123] width 220 height 15
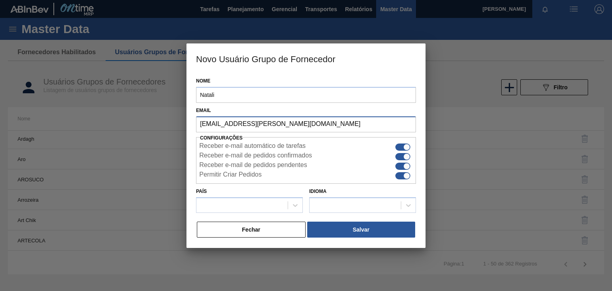
click at [199, 122] on input "[EMAIL_ADDRESS][PERSON_NAME][DOMAIN_NAME]" at bounding box center [306, 123] width 220 height 15
drag, startPoint x: 198, startPoint y: 123, endPoint x: 237, endPoint y: 128, distance: 40.1
click at [237, 128] on input "[EMAIL_ADDRESS][PERSON_NAME][DOMAIN_NAME]" at bounding box center [306, 123] width 220 height 15
paste input "natali.violandi"
click at [201, 125] on input "[EMAIL_ADDRESS][DOMAIN_NAME]" at bounding box center [306, 123] width 220 height 15
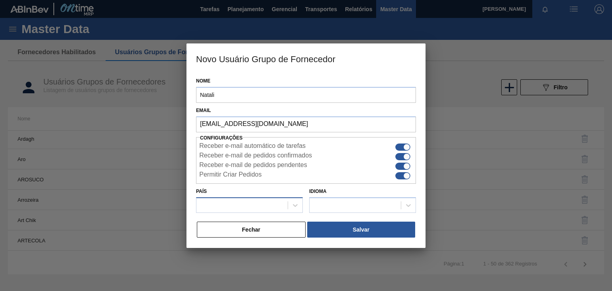
type input "[EMAIL_ADDRESS][DOMAIN_NAME]"
click at [302, 205] on div at bounding box center [249, 205] width 107 height 16
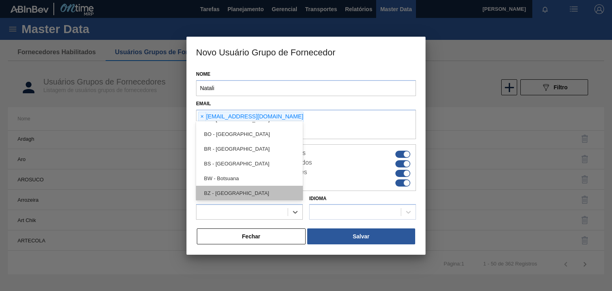
scroll to position [279, 0]
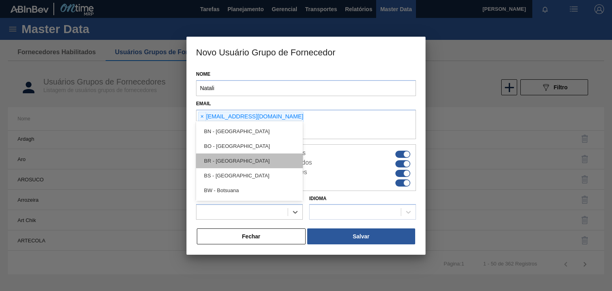
click at [246, 165] on div "BR - [GEOGRAPHIC_DATA]" at bounding box center [249, 160] width 107 height 15
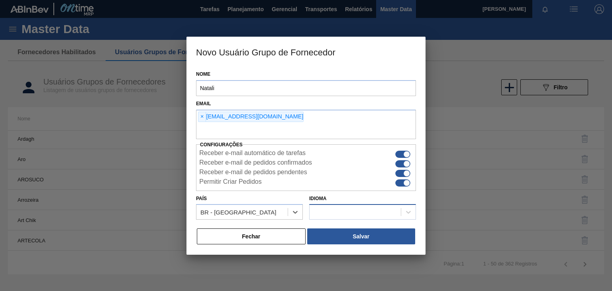
click at [316, 206] on div at bounding box center [355, 212] width 91 height 12
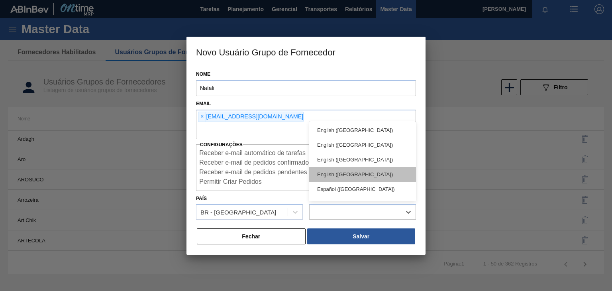
scroll to position [27, 0]
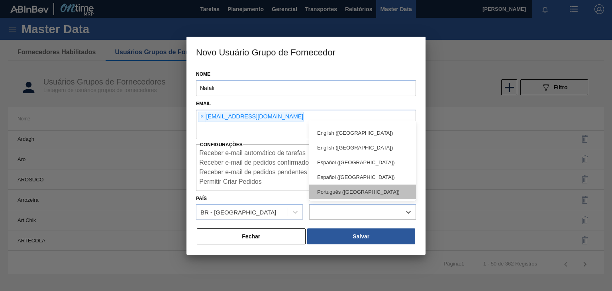
click at [341, 188] on div "Português ([GEOGRAPHIC_DATA])" at bounding box center [362, 192] width 107 height 15
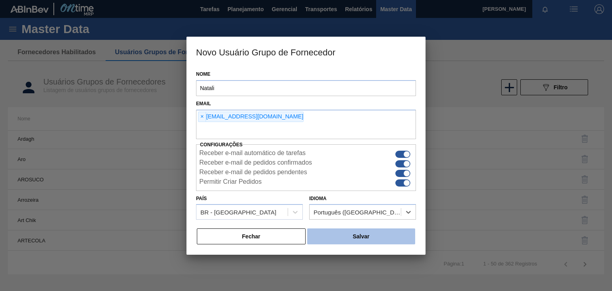
click at [348, 234] on button "Salvar" at bounding box center [361, 236] width 108 height 16
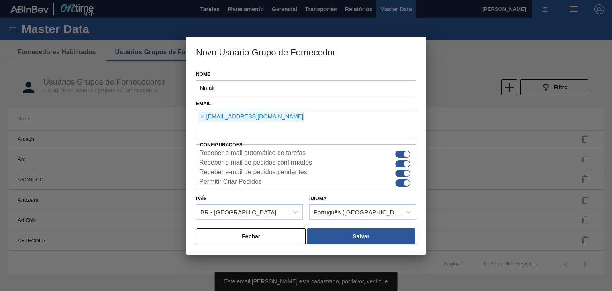
click at [455, 177] on div at bounding box center [306, 145] width 612 height 291
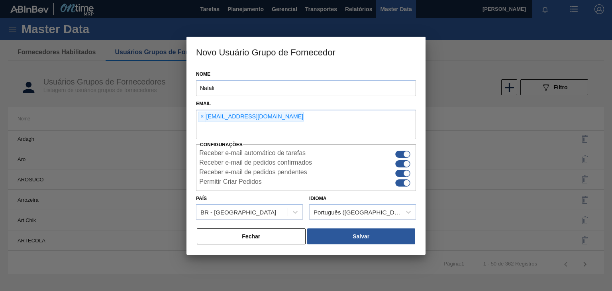
click at [413, 50] on h3 "Novo Usuário Grupo de Fornecedor" at bounding box center [305, 52] width 239 height 30
click at [463, 53] on div at bounding box center [306, 145] width 612 height 291
click at [255, 236] on button "Fechar" at bounding box center [251, 236] width 109 height 16
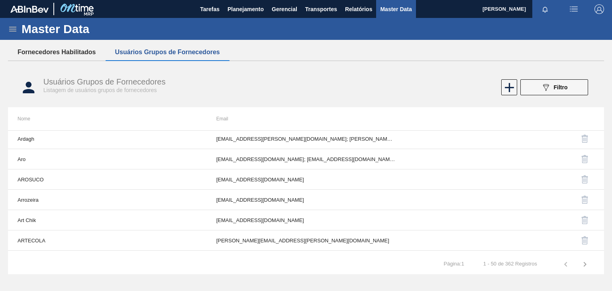
click at [32, 56] on button "Fornecedores Habilitados" at bounding box center [57, 52] width 98 height 17
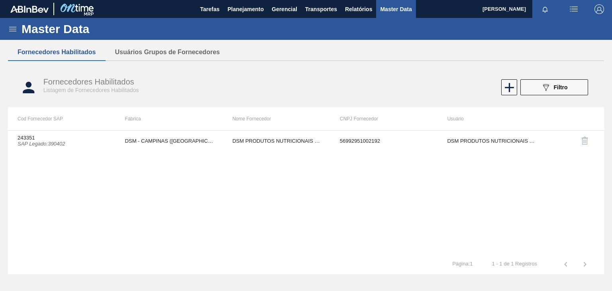
click at [22, 27] on h1 "Master Data" at bounding box center [92, 28] width 141 height 9
click at [17, 29] on icon at bounding box center [13, 29] width 10 height 10
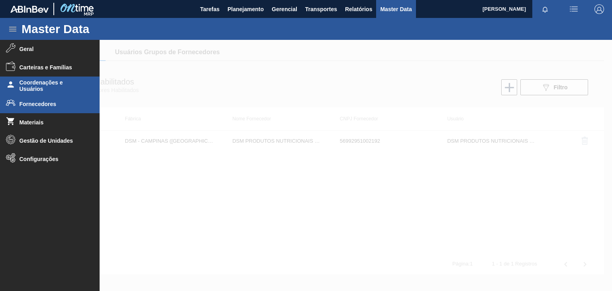
click at [33, 91] on span "Coordenações e Usuários" at bounding box center [53, 85] width 66 height 13
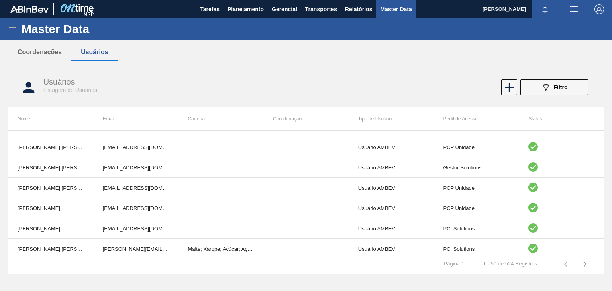
scroll to position [478, 0]
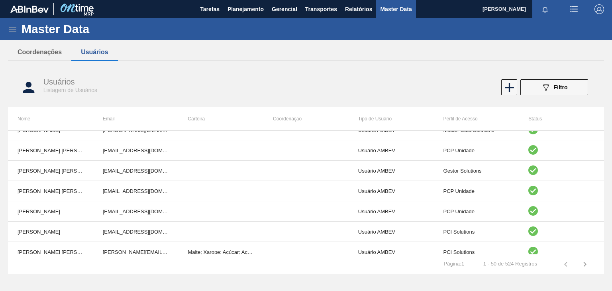
click at [15, 31] on icon at bounding box center [13, 29] width 10 height 10
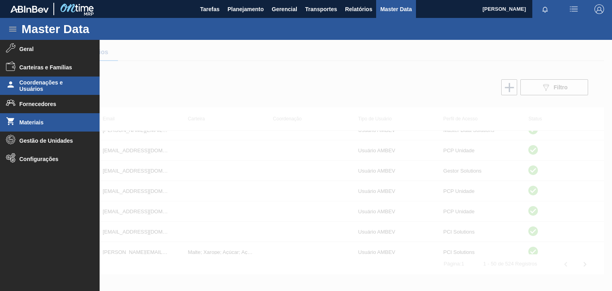
click at [49, 122] on span "Materiais" at bounding box center [53, 122] width 66 height 6
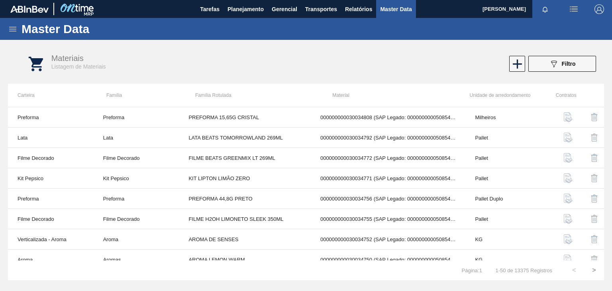
click at [140, 82] on div "Materiais Listagem de Materiais 089F7B8B-B2A5-4AFE-B5C0-19BA573D28AC Filtro" at bounding box center [314, 64] width 612 height 40
click at [16, 30] on icon at bounding box center [13, 29] width 10 height 10
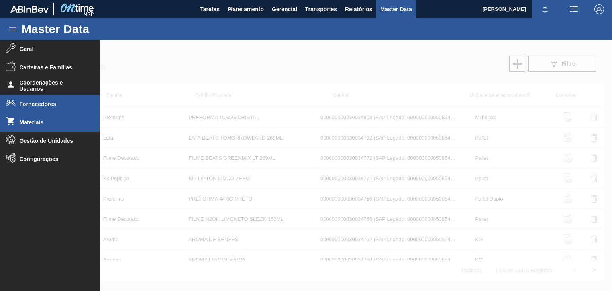
click at [43, 108] on li "Fornecedores" at bounding box center [50, 104] width 100 height 18
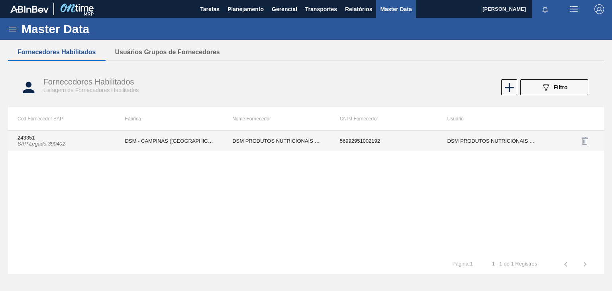
click at [91, 132] on td "243351 SAP Legado : 390402" at bounding box center [62, 141] width 108 height 20
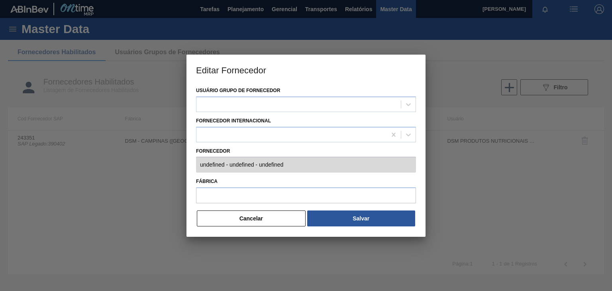
type input "243351 (SAP Legado: 390402) - DSM PRODUTOS NUTRICIONAIS BRASIL S - 569929510021…"
type input "DSM - CAMPINAS ([GEOGRAPHIC_DATA])"
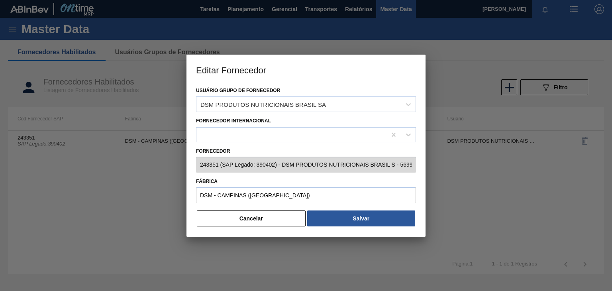
click at [41, 210] on div at bounding box center [306, 145] width 612 height 291
drag, startPoint x: 124, startPoint y: 70, endPoint x: 234, endPoint y: 77, distance: 110.6
click at [130, 69] on div at bounding box center [306, 145] width 612 height 291
click at [253, 222] on button "Cancelar" at bounding box center [251, 218] width 109 height 16
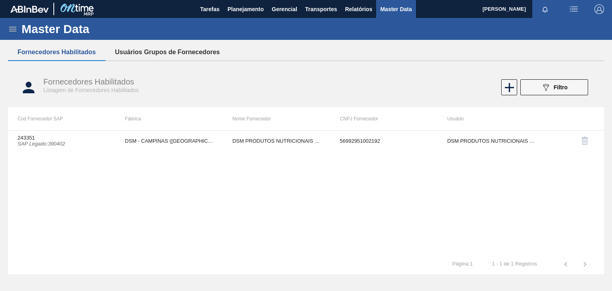
click at [151, 49] on button "Usuários Grupos de Fornecedores" at bounding box center [168, 52] width 124 height 17
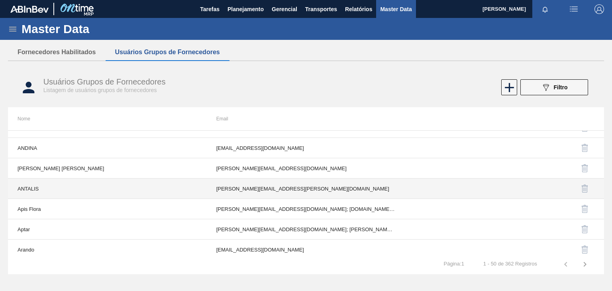
scroll to position [478, 0]
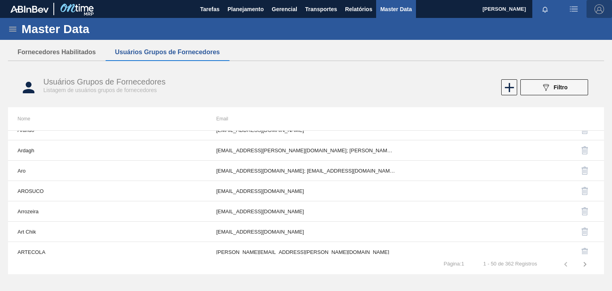
click at [601, 12] on img "button" at bounding box center [600, 9] width 10 height 10
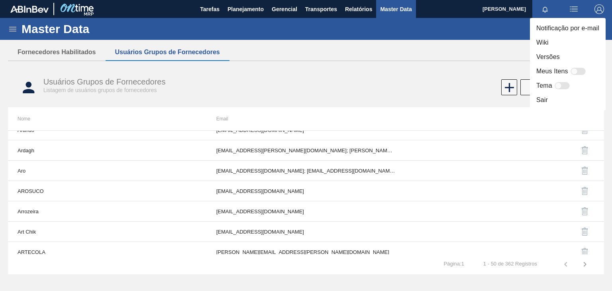
click at [548, 102] on li "Sair" at bounding box center [568, 100] width 76 height 14
